Goal: Task Accomplishment & Management: Use online tool/utility

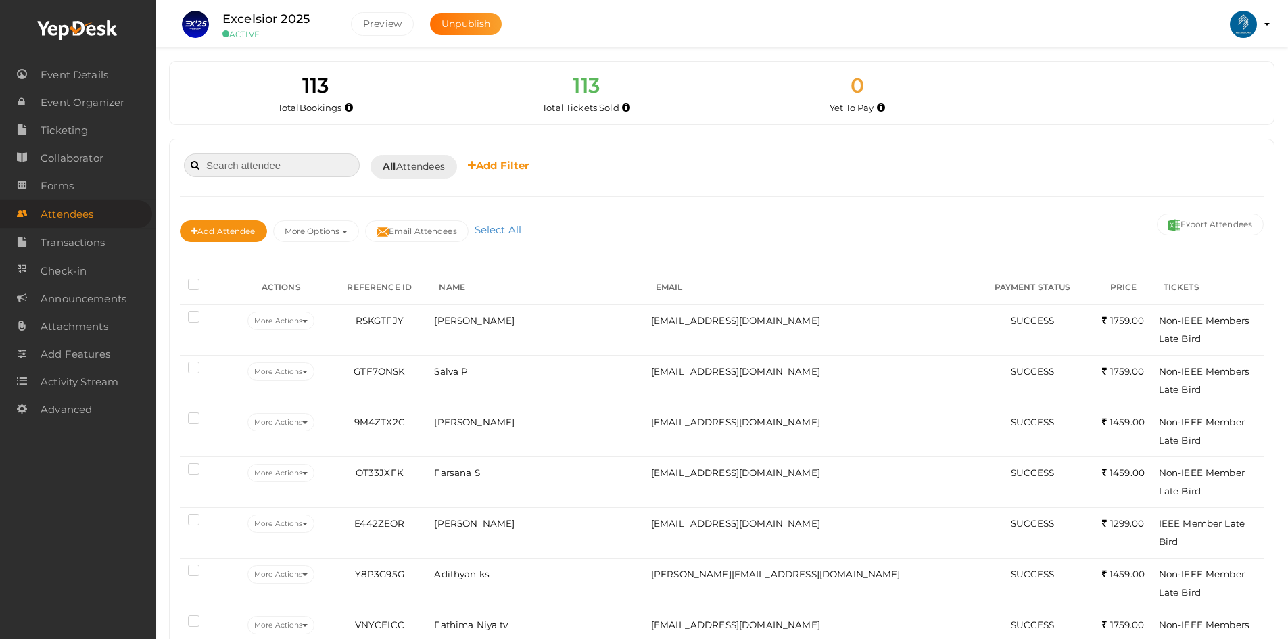
click at [195, 154] on input at bounding box center [272, 165] width 176 height 24
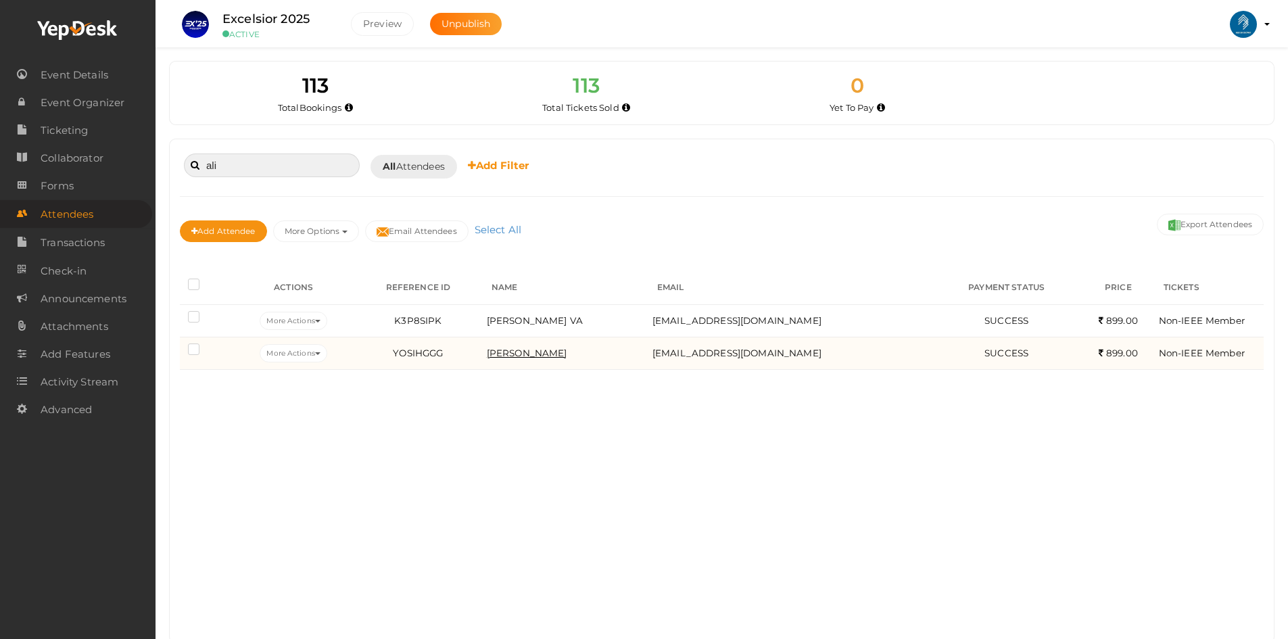
type input "ali"
click at [548, 357] on span "[PERSON_NAME]" at bounding box center [527, 352] width 80 height 11
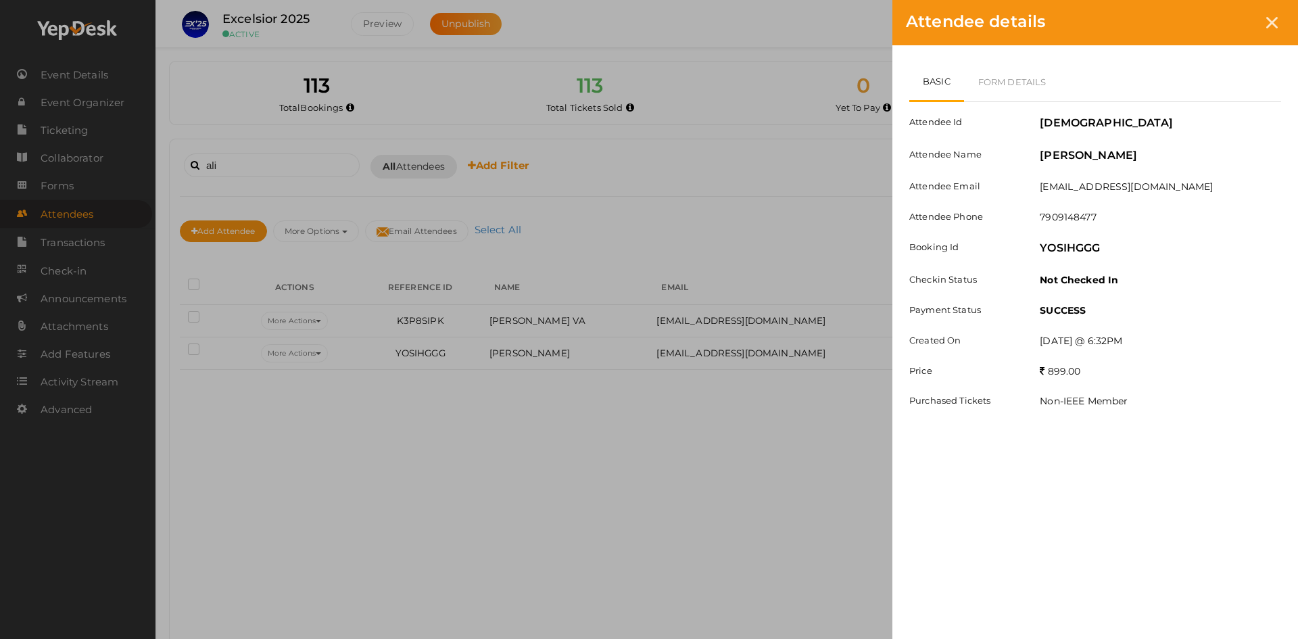
click at [382, 389] on div "Attendee details Basic Form Details Attendee Id PZSOFIBW Attendee Name [PERSON_…" at bounding box center [649, 319] width 1298 height 639
drag, startPoint x: 382, startPoint y: 389, endPoint x: 613, endPoint y: 449, distance: 238.7
click at [613, 449] on div "Attendee details Basic Form Details Attendee Id PZSOFIBW Attendee Name [PERSON_…" at bounding box center [649, 319] width 1298 height 639
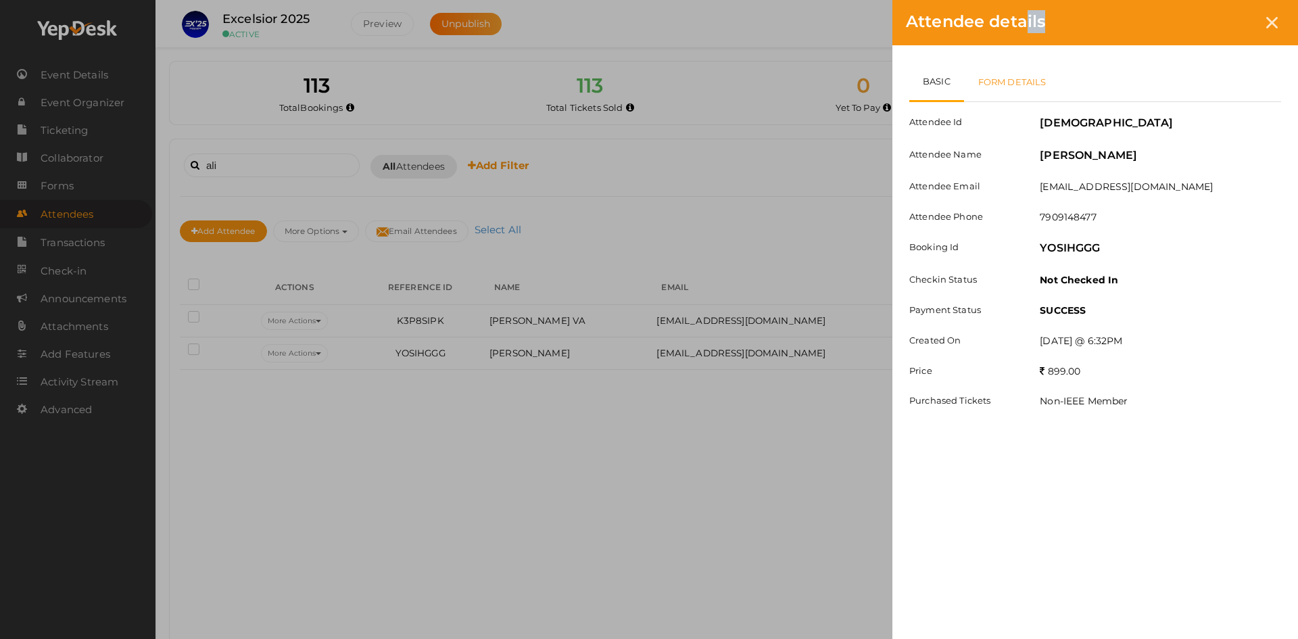
drag, startPoint x: 613, startPoint y: 449, endPoint x: 986, endPoint y: 85, distance: 521.1
click at [986, 85] on div "Attendee details Basic Form Details Attendee Id PZSOFIBW Attendee Name [PERSON_…" at bounding box center [649, 319] width 1298 height 639
click at [1297, 102] on div "Basic Form Details Attendee Id PZSOFIBW Attendee Name [PERSON_NAME] Attendee Em…" at bounding box center [1095, 242] width 406 height 395
click at [1270, 26] on icon at bounding box center [1271, 22] width 11 height 11
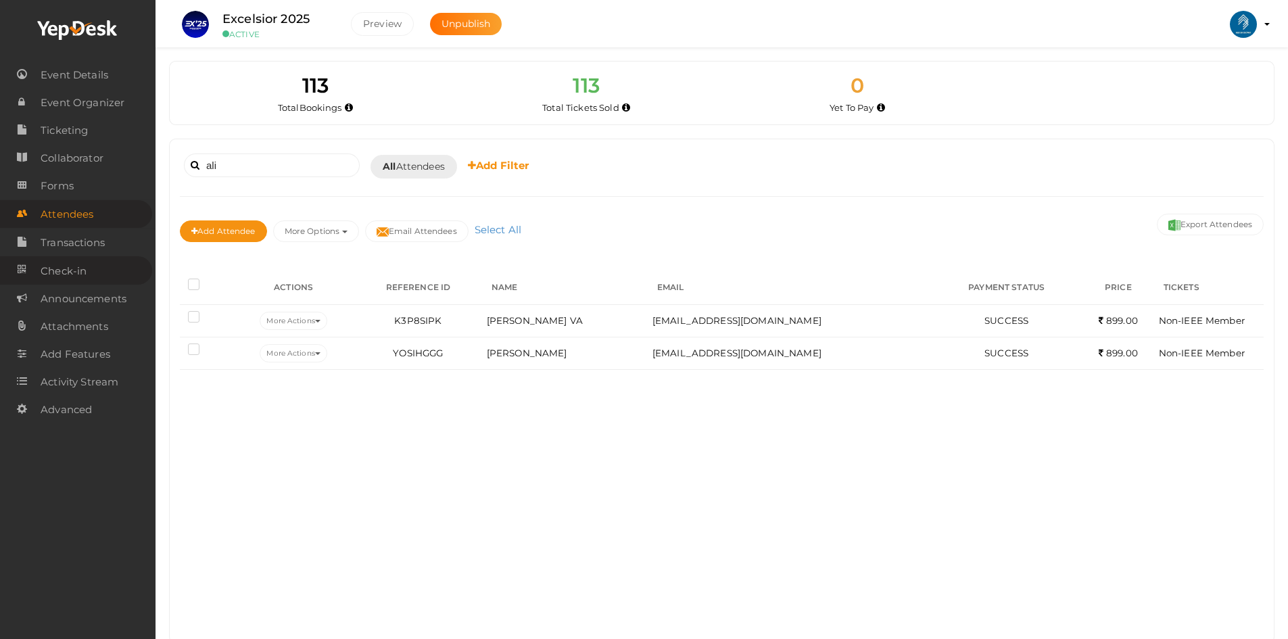
click at [70, 279] on span "Check-in" at bounding box center [64, 271] width 46 height 27
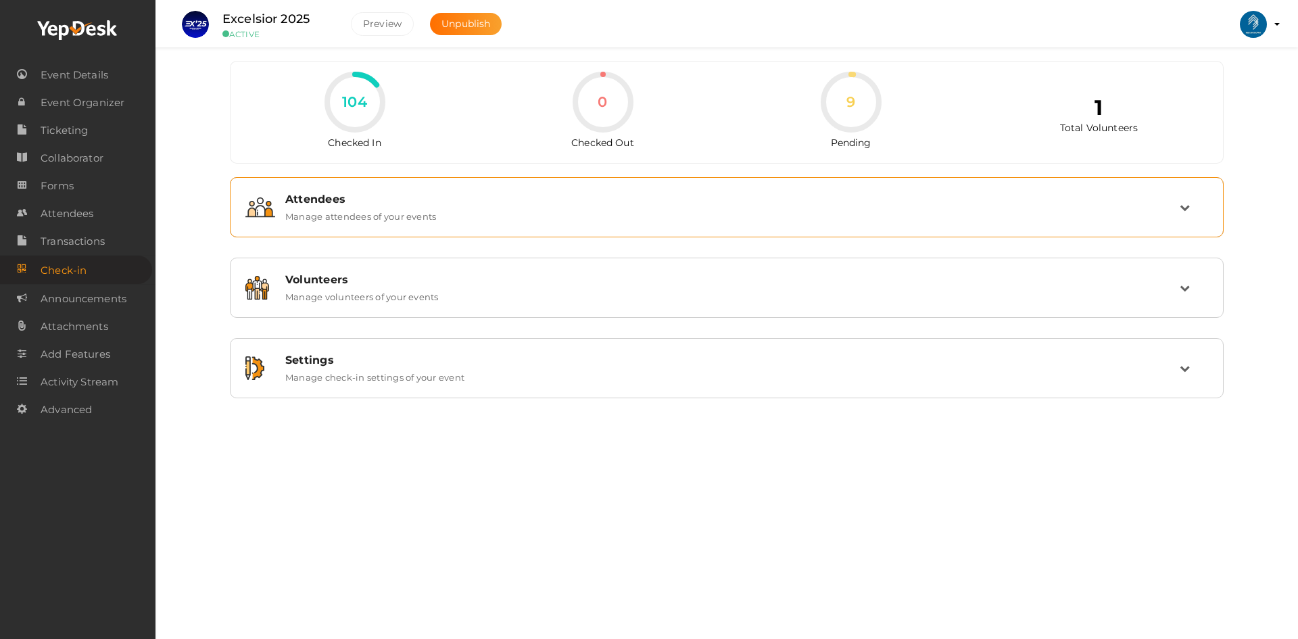
click at [507, 218] on div "Attendees Manage attendees of your events" at bounding box center [727, 207] width 904 height 29
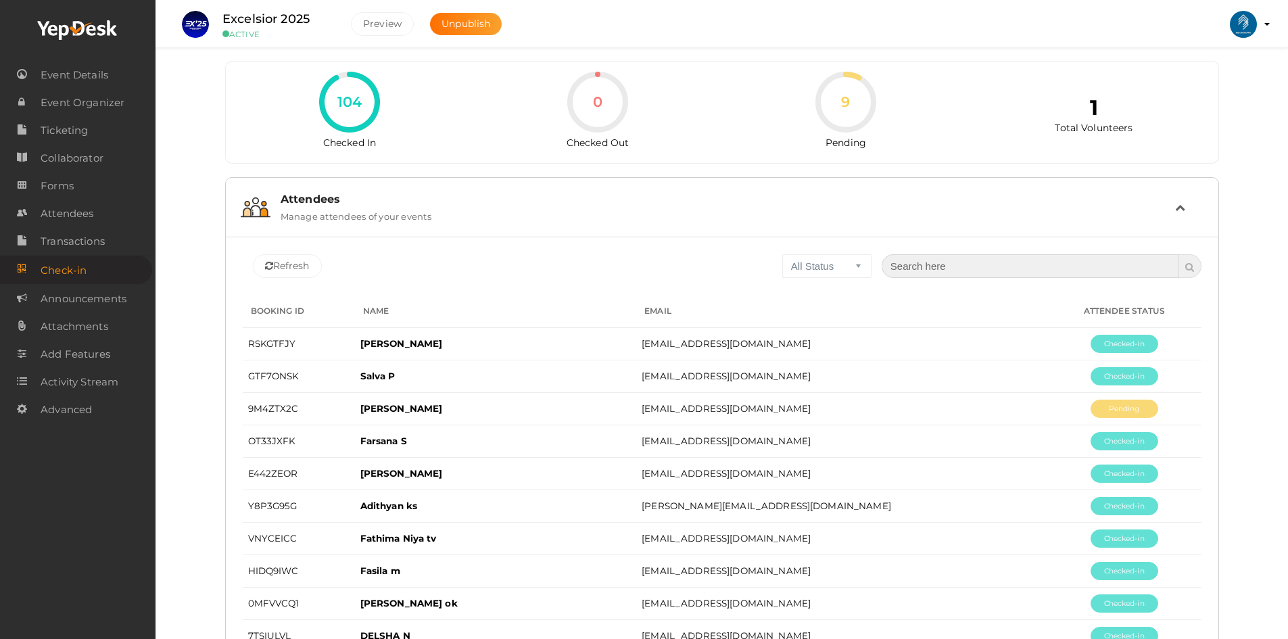
click at [902, 262] on input "text" at bounding box center [1031, 266] width 298 height 24
type input "b"
type input "ali"
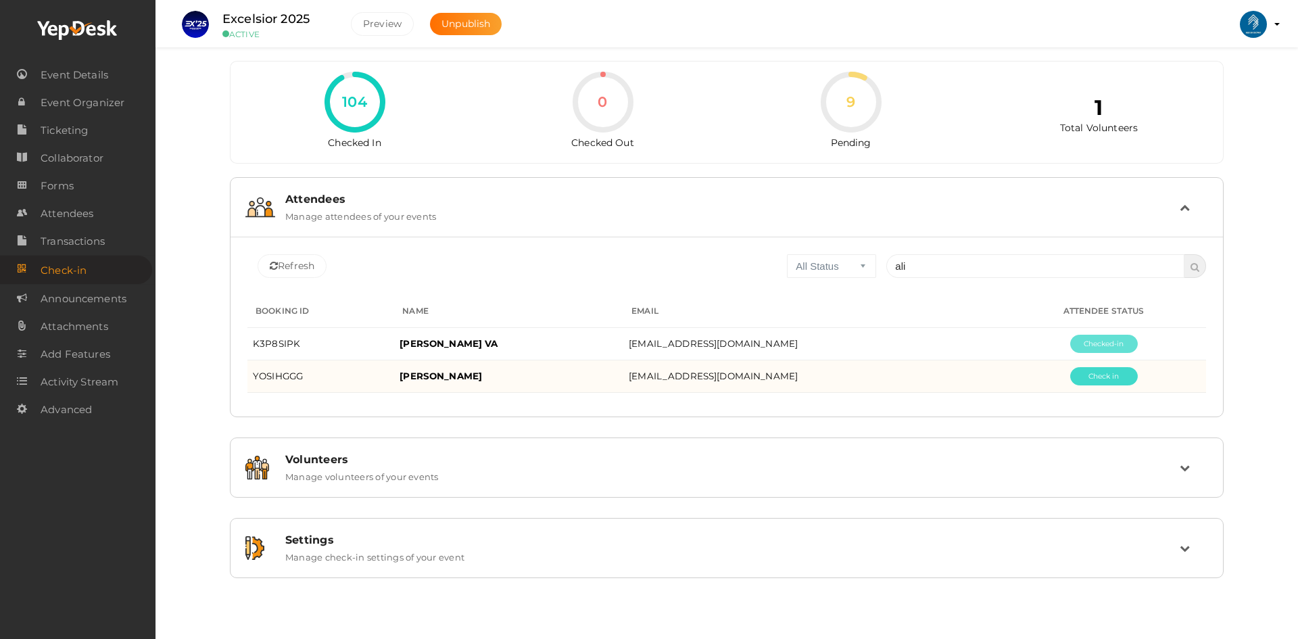
click at [1111, 378] on button "Pending" at bounding box center [1104, 376] width 68 height 18
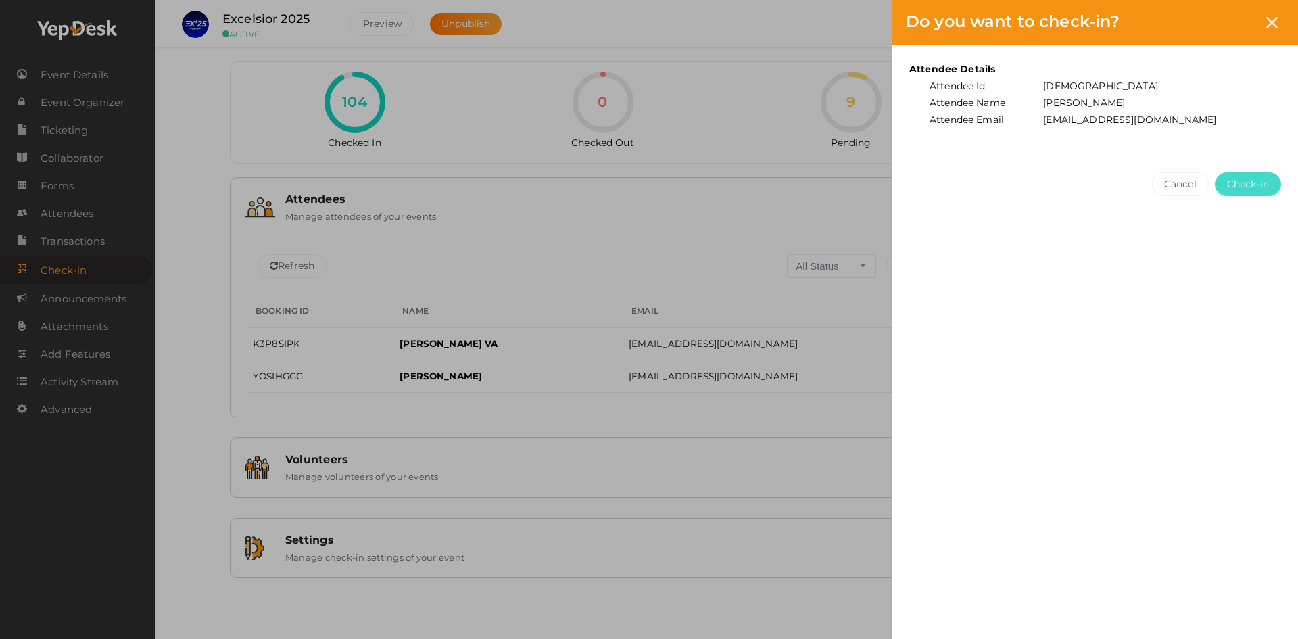
click at [1228, 188] on span "Check-in" at bounding box center [1248, 184] width 42 height 14
